Goal: Information Seeking & Learning: Learn about a topic

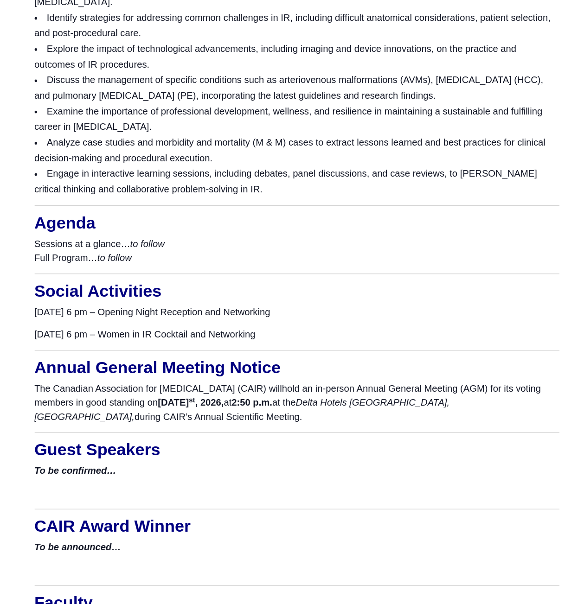
scroll to position [1516, 0]
click at [108, 296] on p "Sessions at a glance… to follow Full Program… to follow" at bounding box center [291, 289] width 467 height 25
click at [150, 437] on p "The Canadian Association for Interventional Radiology (CAIR) will hold an in-pe…" at bounding box center [291, 425] width 467 height 38
click at [188, 428] on span "hold an in-person Annual General Meeting (AGM) for its voting members in good s…" at bounding box center [283, 425] width 451 height 34
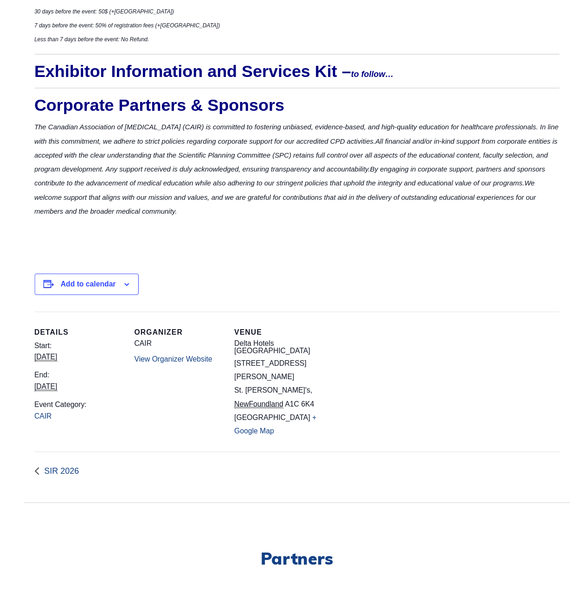
scroll to position [2929, 0]
click at [271, 302] on div "Add to calendar Google Calendar iCalendar Outlook 365 Outlook Live" at bounding box center [291, 319] width 467 height 49
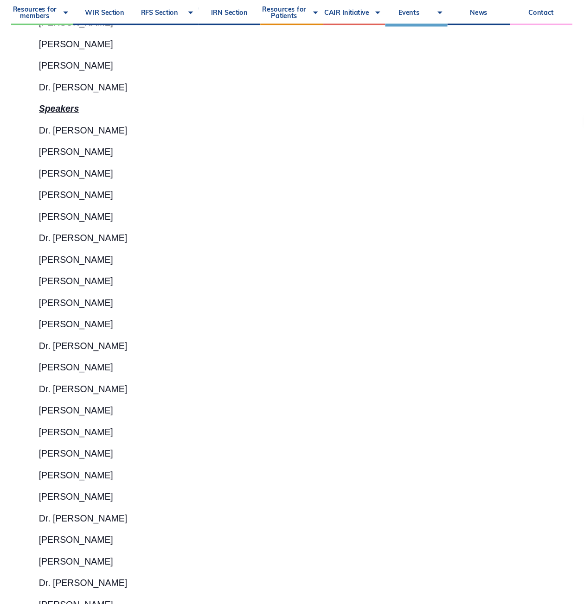
scroll to position [2665, 0]
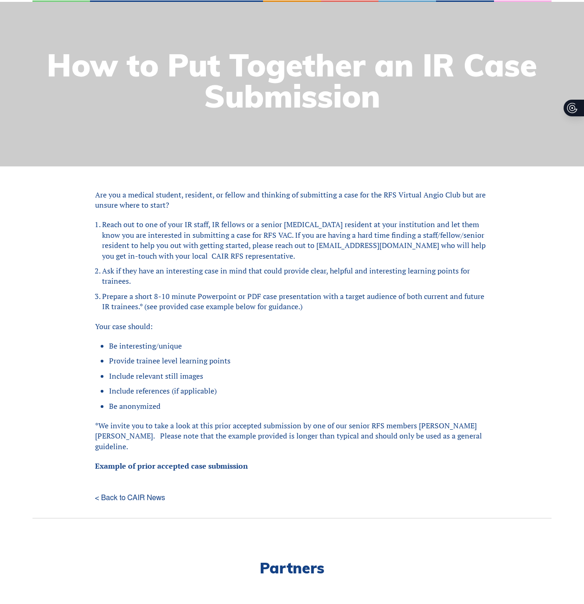
scroll to position [114, 0]
